Goal: Navigation & Orientation: Find specific page/section

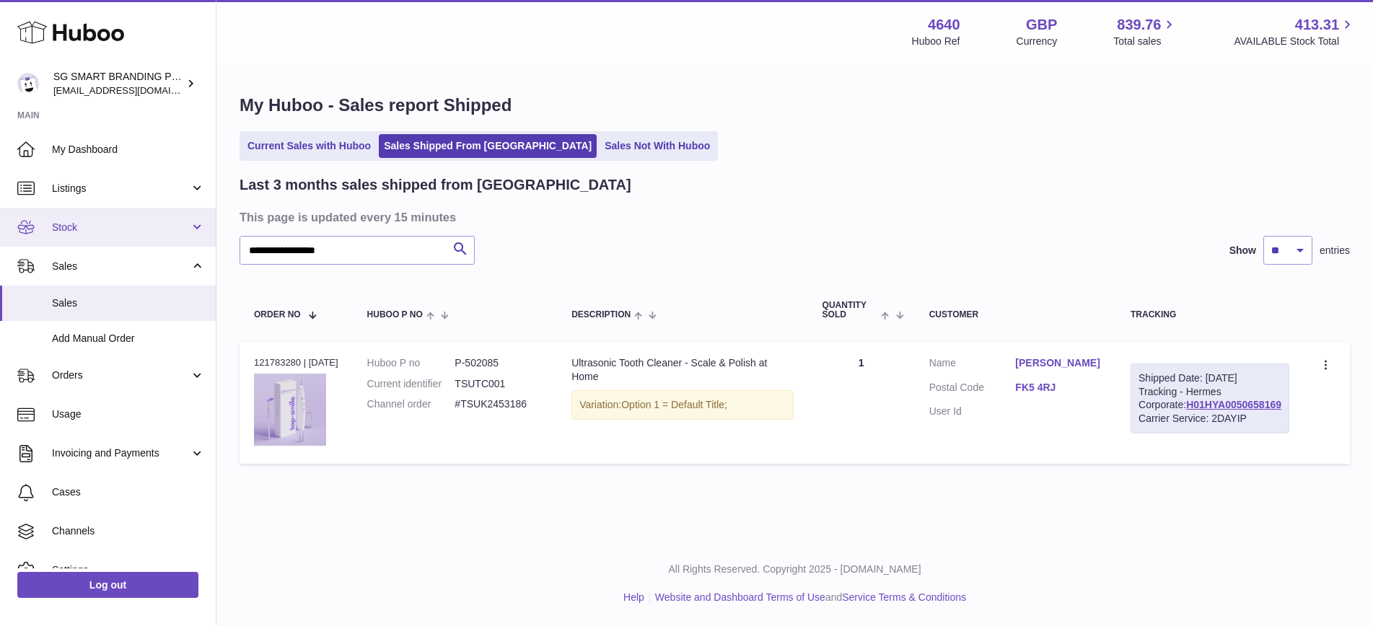
click at [109, 233] on span "Stock" at bounding box center [121, 228] width 138 height 14
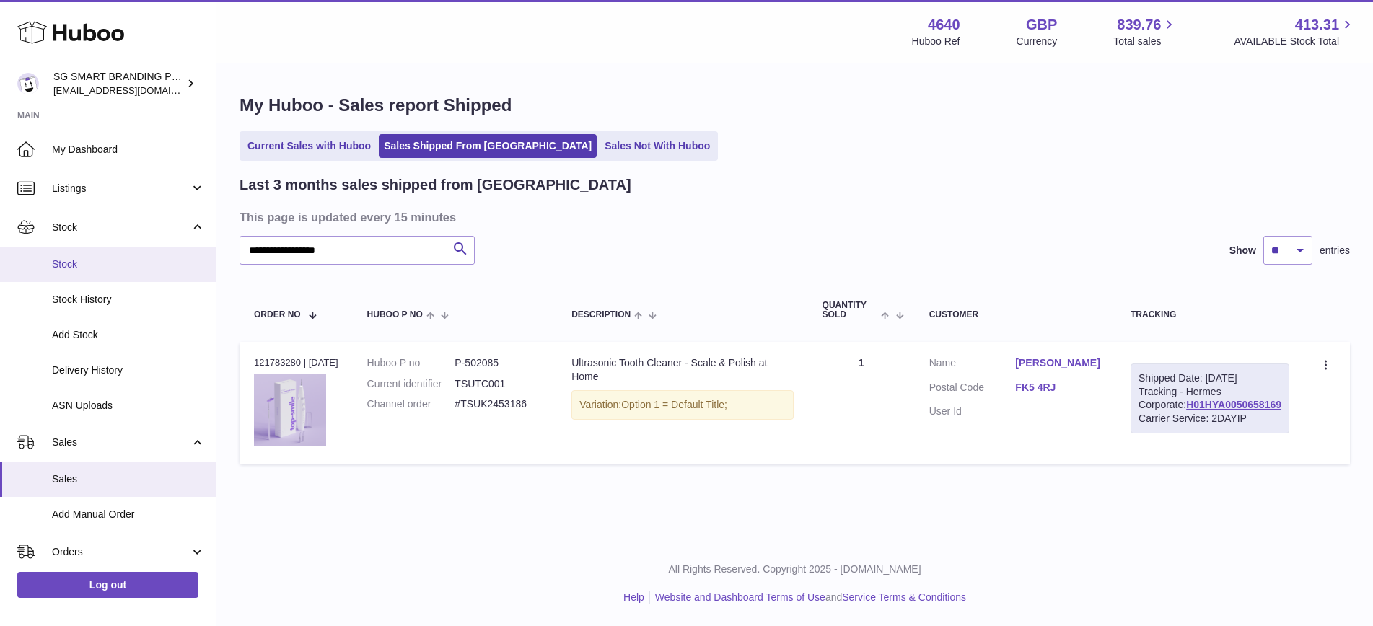
click at [101, 258] on span "Stock" at bounding box center [128, 265] width 153 height 14
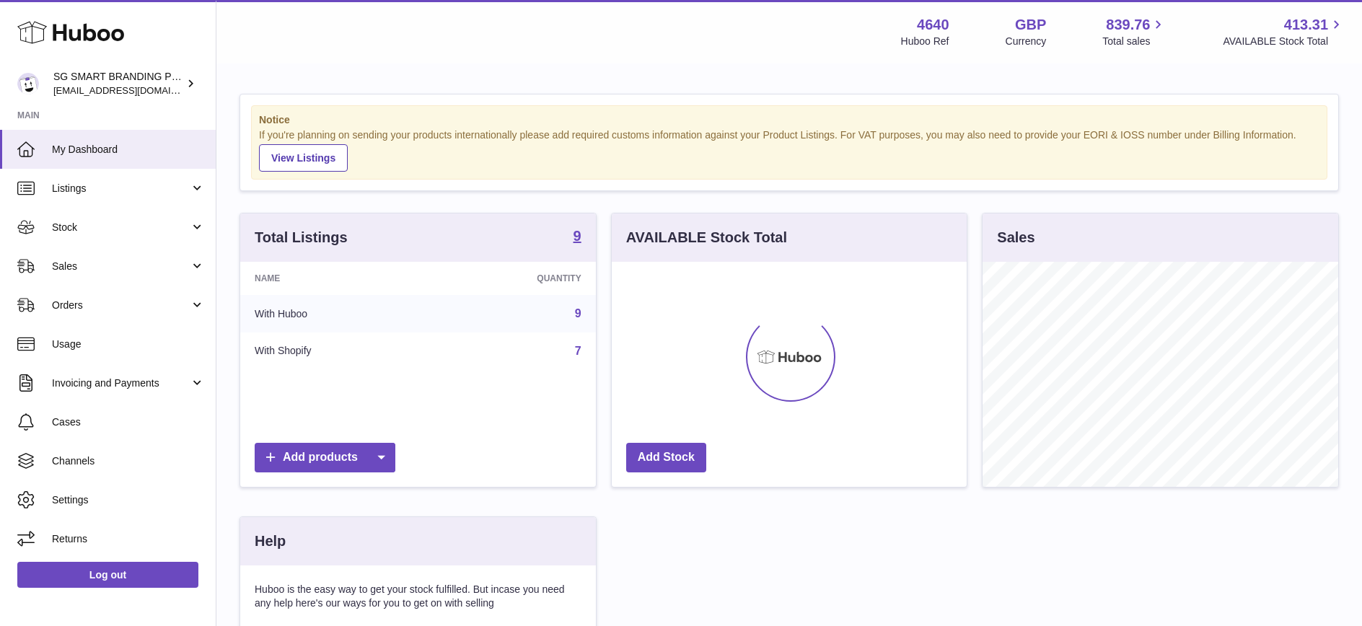
scroll to position [225, 355]
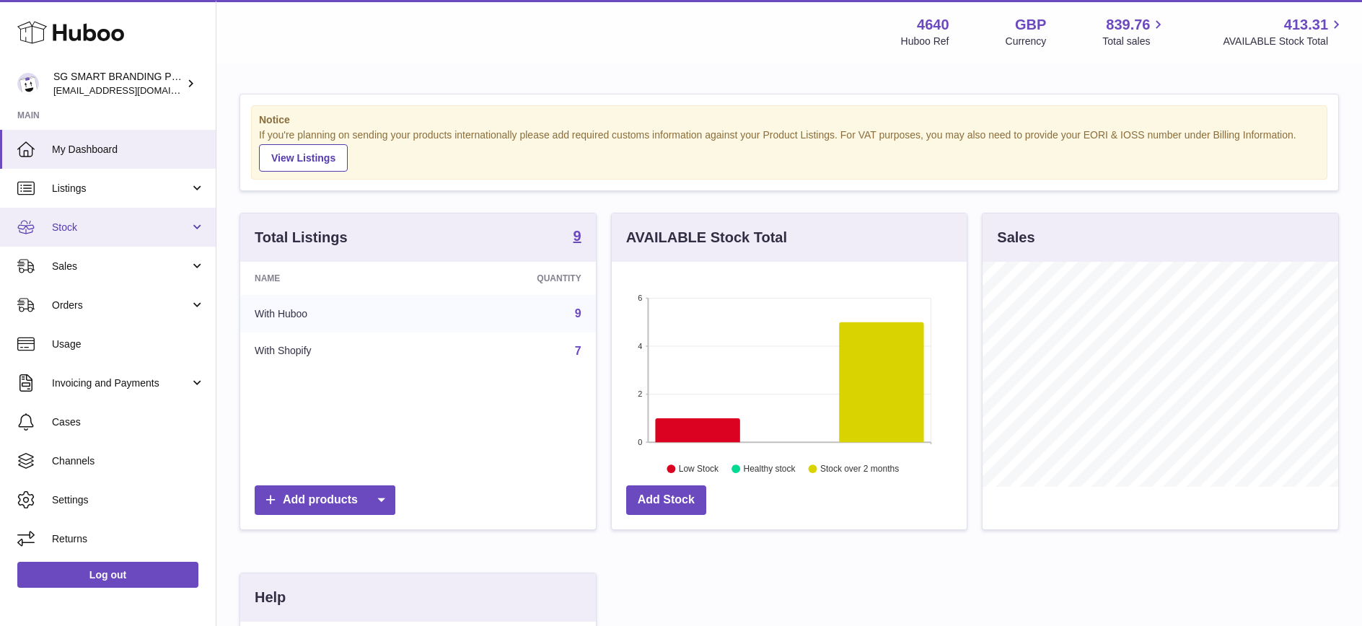
click at [120, 216] on link "Stock" at bounding box center [108, 227] width 216 height 39
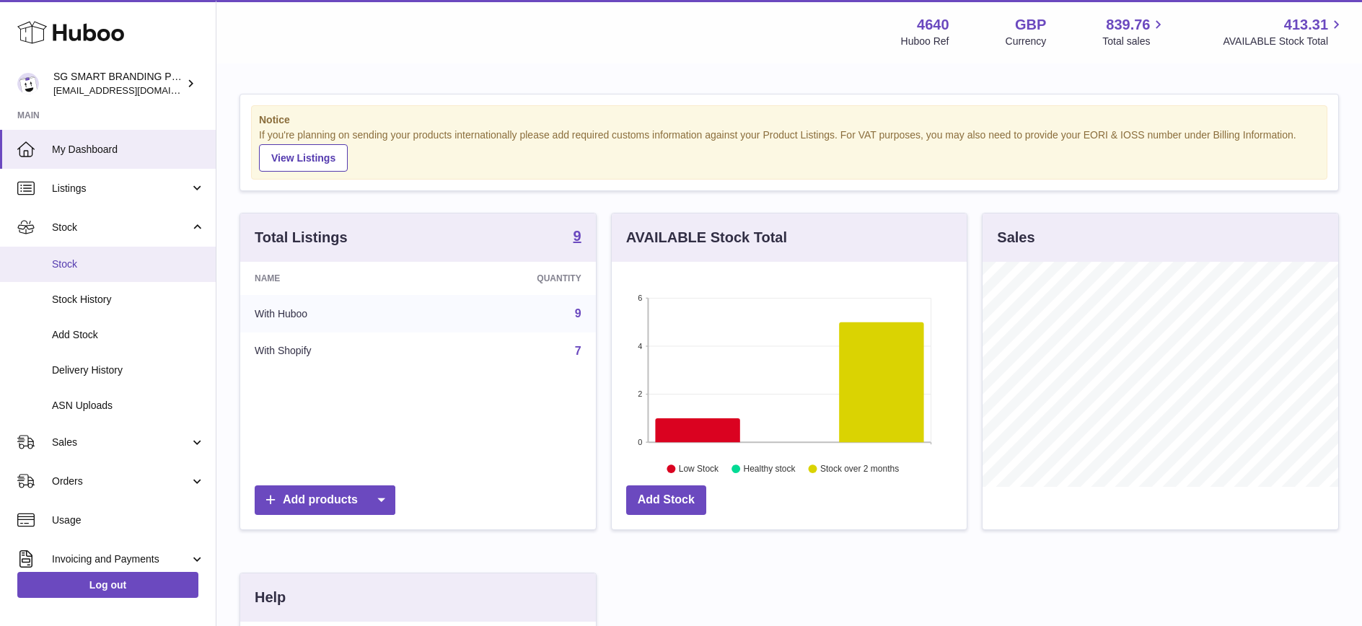
click at [95, 259] on span "Stock" at bounding box center [128, 265] width 153 height 14
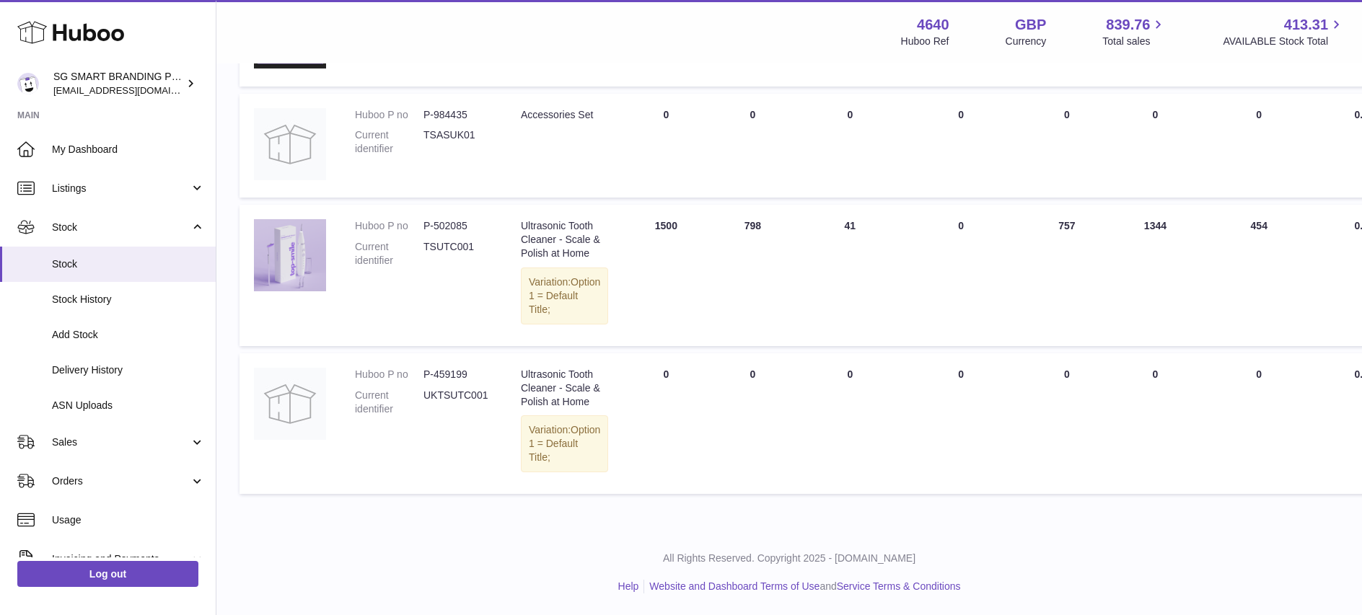
scroll to position [1096, 0]
